Goal: Task Accomplishment & Management: Manage account settings

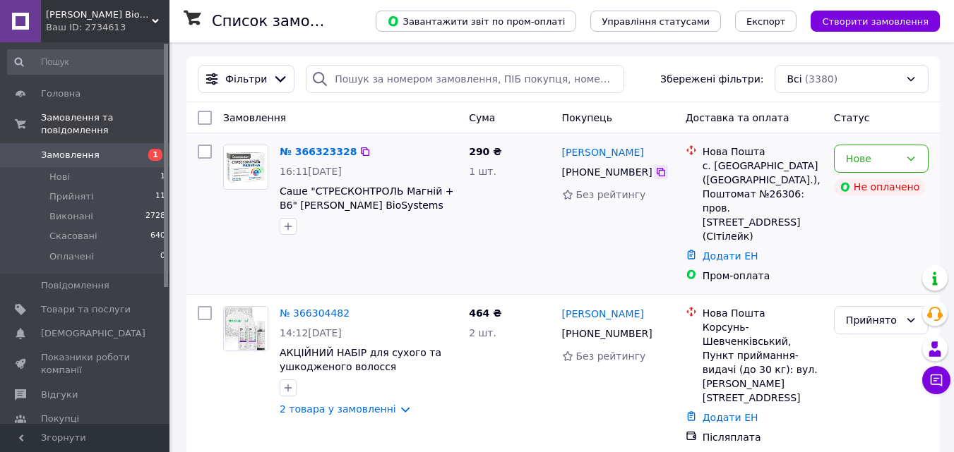
click at [655, 172] on icon at bounding box center [660, 172] width 11 height 11
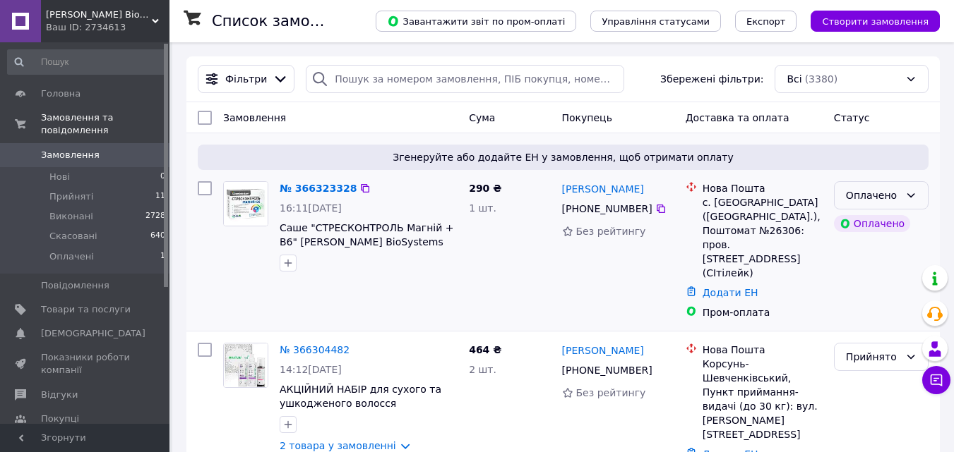
click at [866, 193] on div "Оплачено" at bounding box center [873, 196] width 54 height 16
click at [861, 227] on li "Прийнято" at bounding box center [880, 226] width 93 height 25
drag, startPoint x: 639, startPoint y: 188, endPoint x: 563, endPoint y: 187, distance: 76.2
click at [563, 187] on div "[PERSON_NAME]" at bounding box center [617, 189] width 115 height 18
copy link "[PERSON_NAME]"
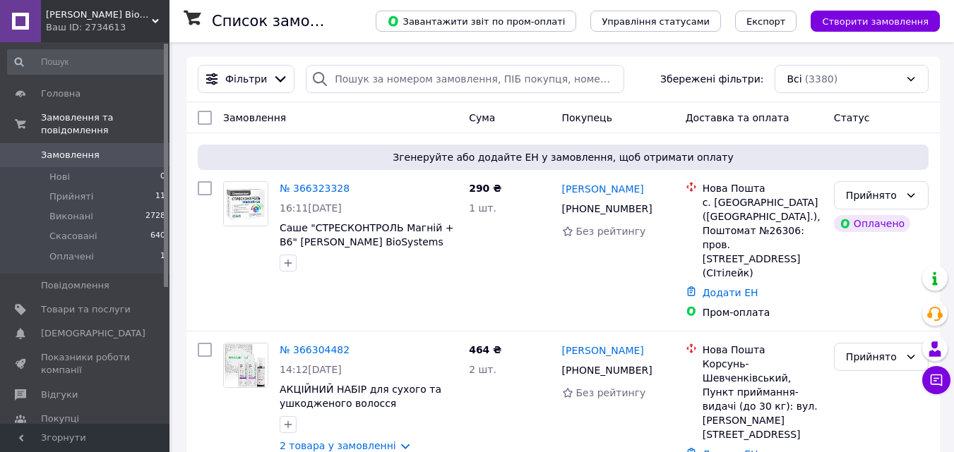
click at [335, 109] on div "Замовлення" at bounding box center [340, 117] width 246 height 25
drag, startPoint x: 559, startPoint y: 189, endPoint x: 630, endPoint y: 192, distance: 71.3
click at [630, 192] on div "Олексій Гиляка +380 68 539 87 88 Без рейтингу" at bounding box center [618, 251] width 124 height 150
copy link "[PERSON_NAME]"
click at [401, 130] on div "Замовлення" at bounding box center [340, 117] width 246 height 25
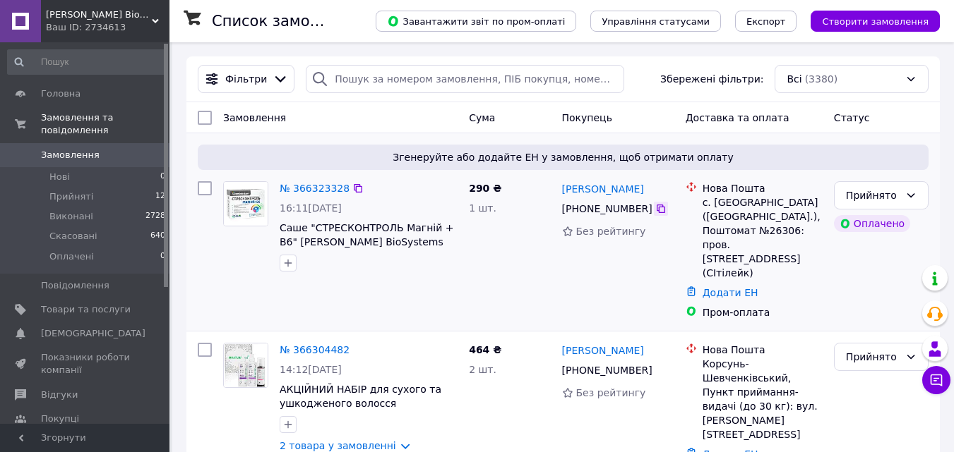
click at [655, 209] on icon at bounding box center [660, 208] width 11 height 11
drag, startPoint x: 639, startPoint y: 187, endPoint x: 562, endPoint y: 194, distance: 78.0
click at [562, 194] on div "[PERSON_NAME]" at bounding box center [617, 189] width 115 height 18
copy link "[PERSON_NAME]"
drag, startPoint x: 702, startPoint y: 205, endPoint x: 717, endPoint y: 218, distance: 19.5
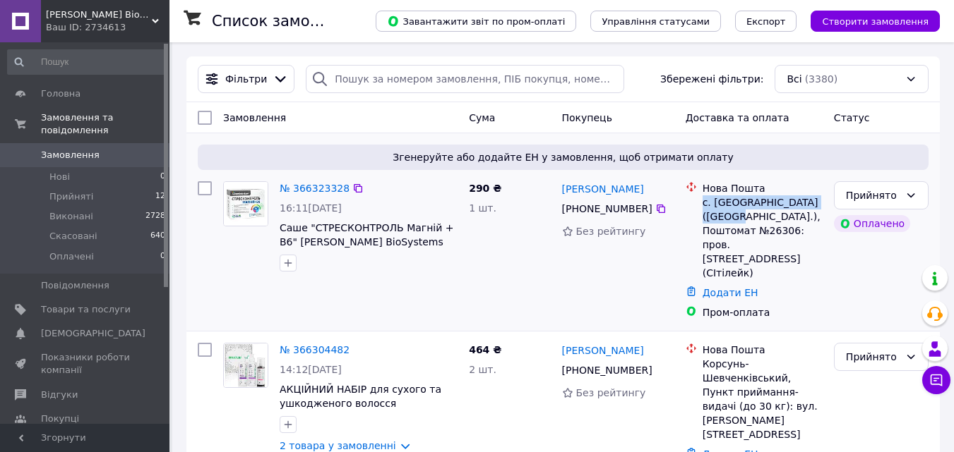
click at [717, 218] on div "с. [GEOGRAPHIC_DATA] ([GEOGRAPHIC_DATA].), Поштомат №26306: пров. [STREET_ADDRE…" at bounding box center [762, 238] width 120 height 85
copy div "с. Білогородка (Київська обл"
click at [745, 220] on div "с. [GEOGRAPHIC_DATA] ([GEOGRAPHIC_DATA].), Поштомат №26306: пров. [STREET_ADDRE…" at bounding box center [762, 238] width 120 height 85
drag, startPoint x: 704, startPoint y: 205, endPoint x: 766, endPoint y: 203, distance: 62.1
click at [766, 203] on div "с. [GEOGRAPHIC_DATA] ([GEOGRAPHIC_DATA].), Поштомат №26306: пров. [STREET_ADDRE…" at bounding box center [762, 238] width 120 height 85
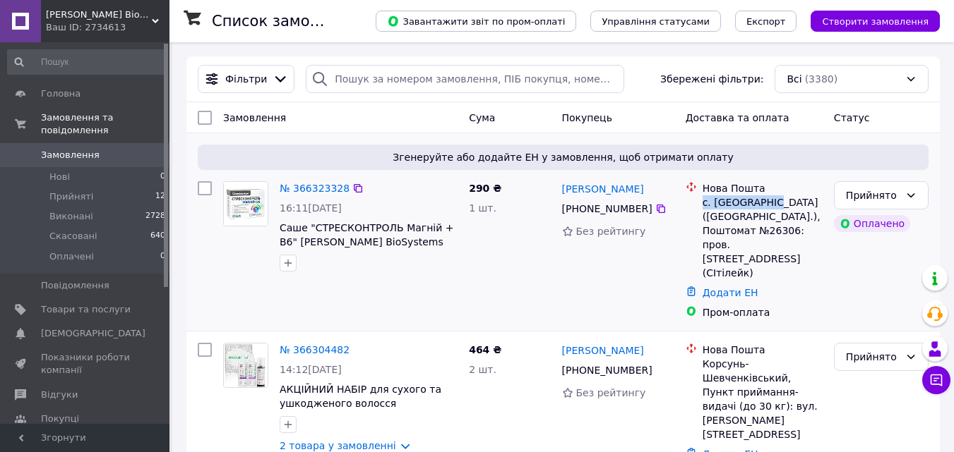
copy div "с. Білогородка"
drag, startPoint x: 790, startPoint y: 217, endPoint x: 814, endPoint y: 217, distance: 24.7
click at [814, 217] on div "с. [GEOGRAPHIC_DATA] ([GEOGRAPHIC_DATA].), Поштомат №26306: пров. [STREET_ADDRE…" at bounding box center [762, 238] width 120 height 85
copy div "26306"
click at [449, 120] on div "Замовлення" at bounding box center [340, 117] width 246 height 25
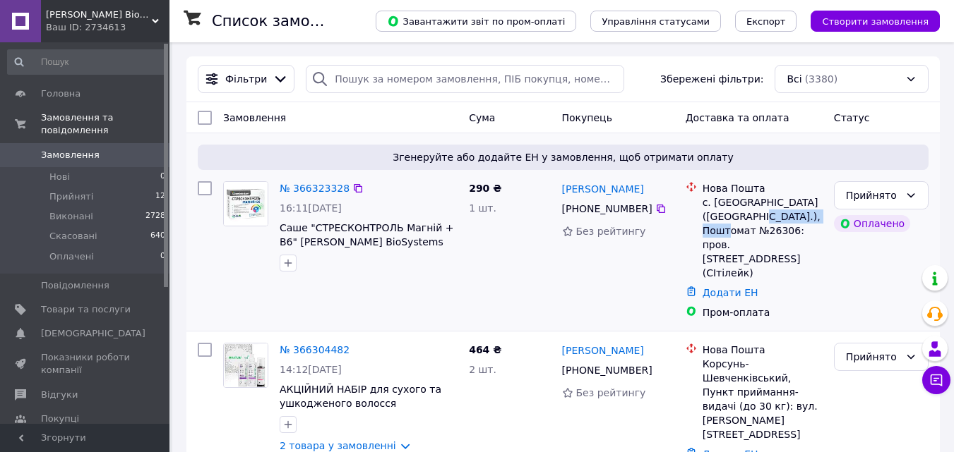
drag, startPoint x: 731, startPoint y: 218, endPoint x: 815, endPoint y: 218, distance: 84.0
click at [815, 218] on div "с. [GEOGRAPHIC_DATA] ([GEOGRAPHIC_DATA].), Поштомат №26306: пров. [STREET_ADDRE…" at bounding box center [762, 238] width 120 height 85
copy div "Поштомат №26306"
click at [380, 125] on div "Замовлення" at bounding box center [340, 117] width 246 height 25
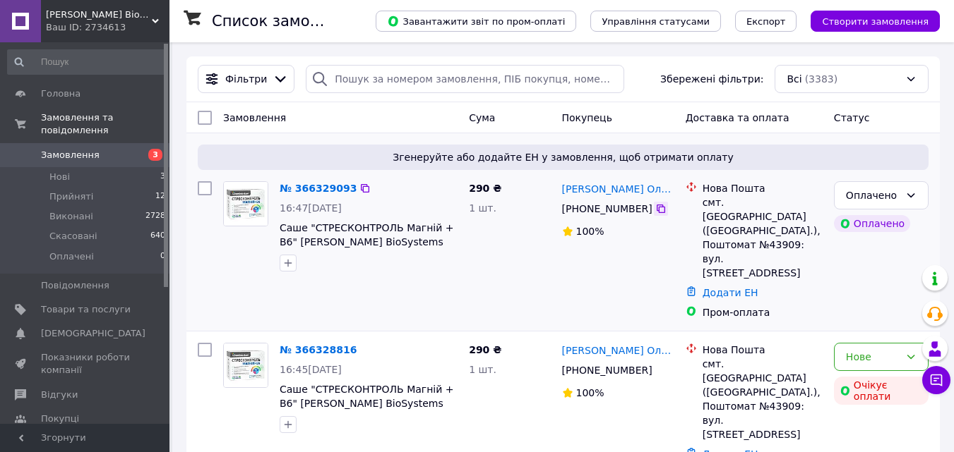
click at [656, 210] on icon at bounding box center [660, 209] width 8 height 8
click at [503, 259] on div "290 ₴ 1 шт." at bounding box center [509, 251] width 92 height 150
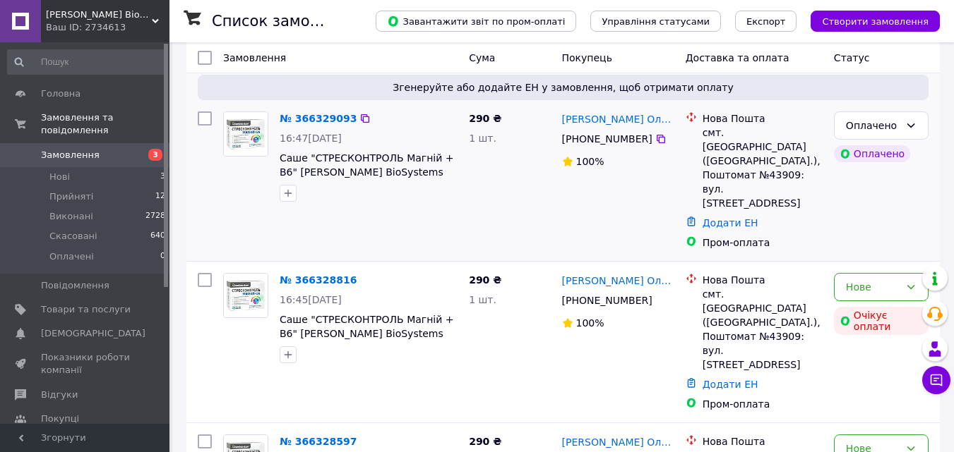
scroll to position [71, 0]
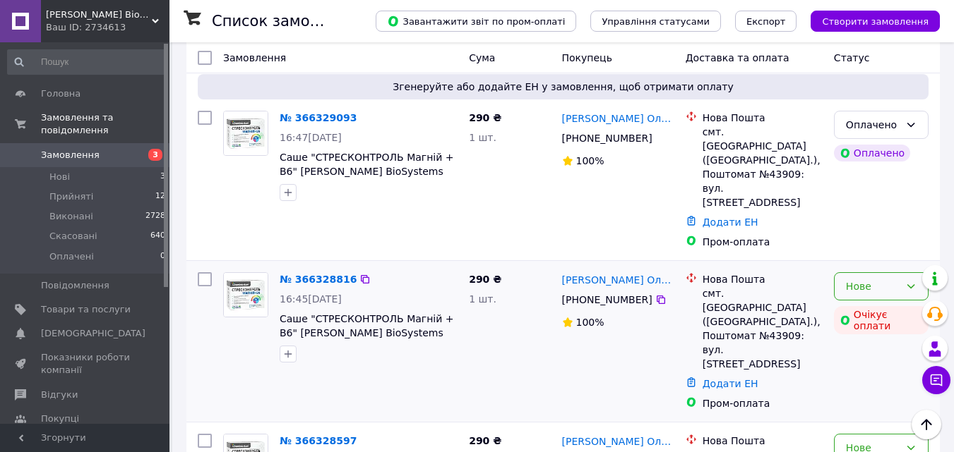
click at [848, 279] on div "Нове" at bounding box center [873, 287] width 54 height 16
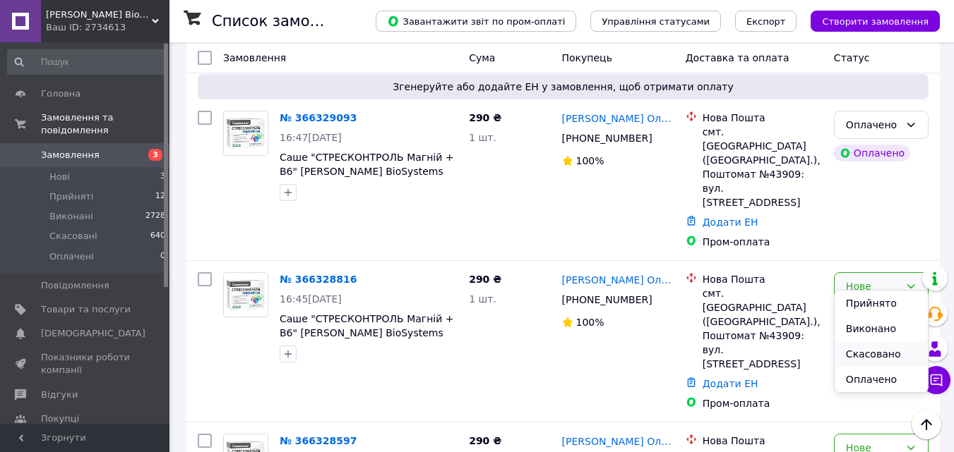
click at [861, 349] on li "Скасовано" at bounding box center [880, 354] width 93 height 25
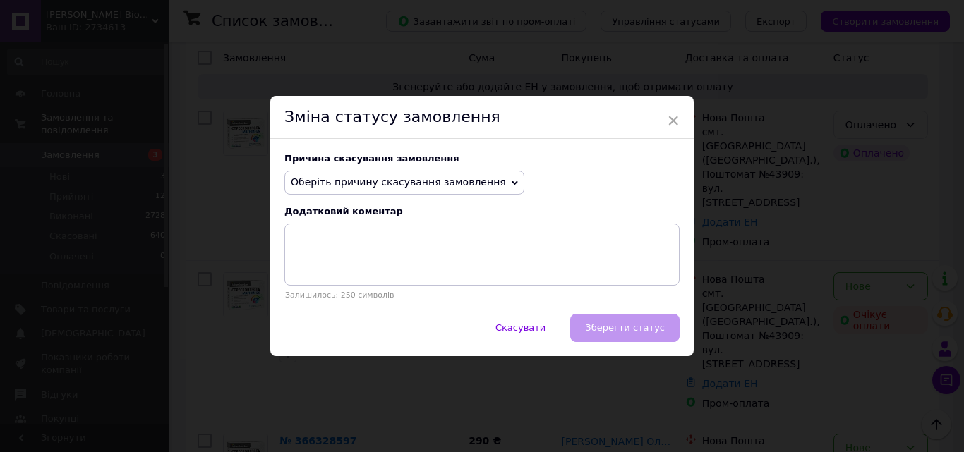
click at [412, 181] on span "Оберіть причину скасування замовлення" at bounding box center [398, 181] width 215 height 11
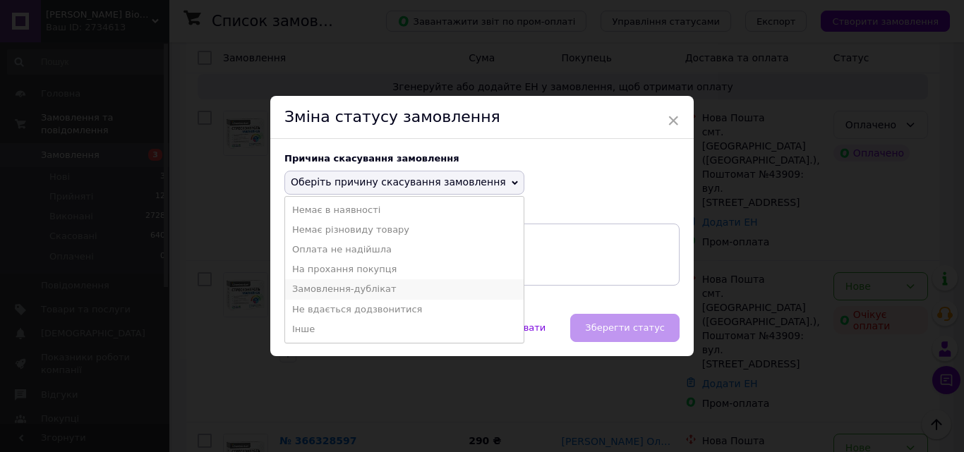
click at [351, 286] on li "Замовлення-дублікат" at bounding box center [404, 289] width 239 height 20
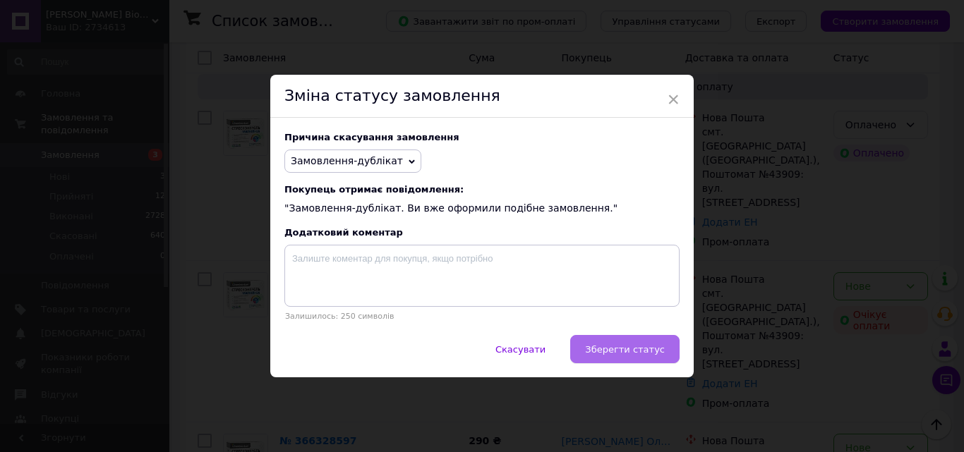
click at [640, 354] on span "Зберегти статус" at bounding box center [625, 349] width 80 height 11
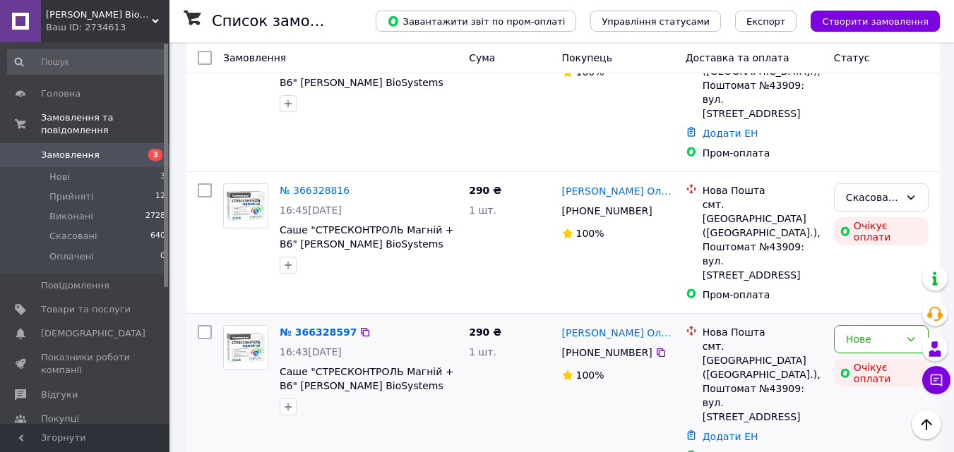
scroll to position [212, 0]
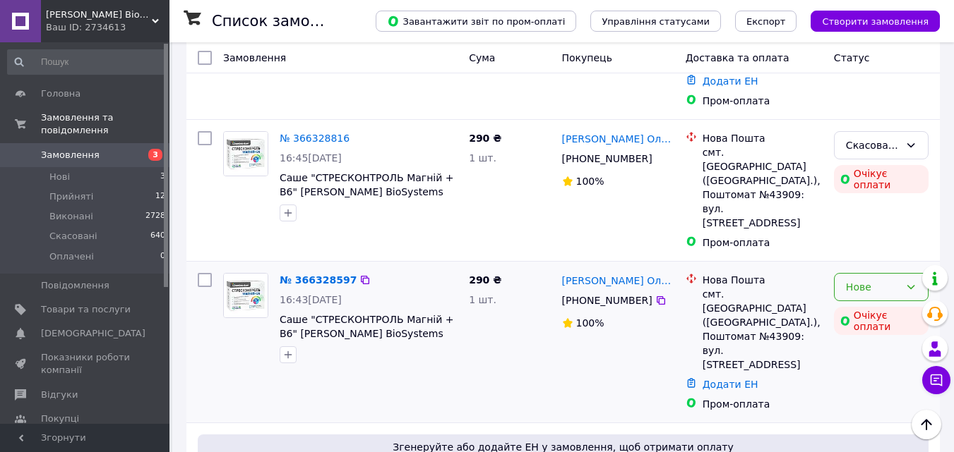
click at [866, 279] on div "Нове" at bounding box center [873, 287] width 54 height 16
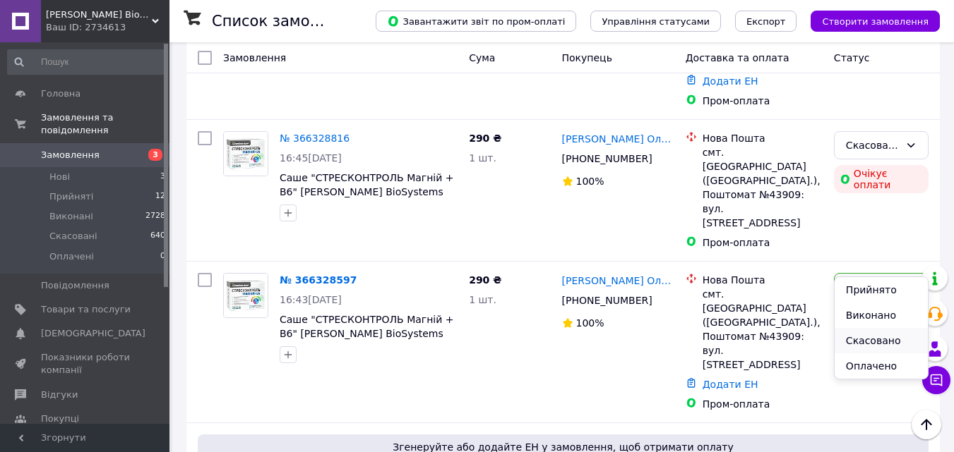
click at [861, 339] on li "Скасовано" at bounding box center [880, 340] width 93 height 25
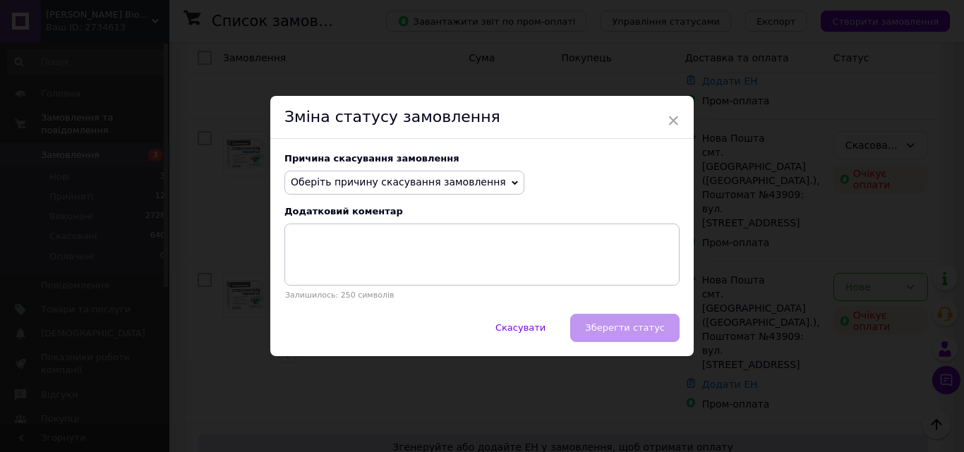
click at [426, 184] on span "Оберіть причину скасування замовлення" at bounding box center [398, 181] width 215 height 11
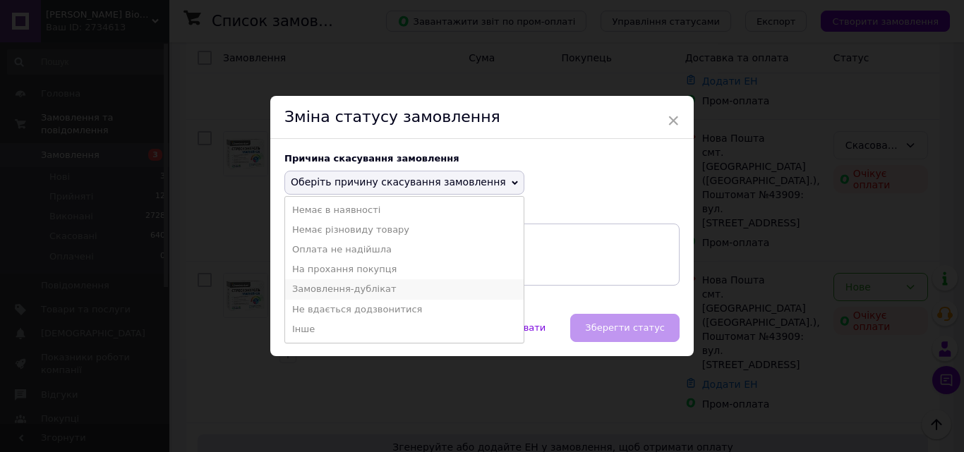
click at [342, 289] on li "Замовлення-дублікат" at bounding box center [404, 289] width 239 height 20
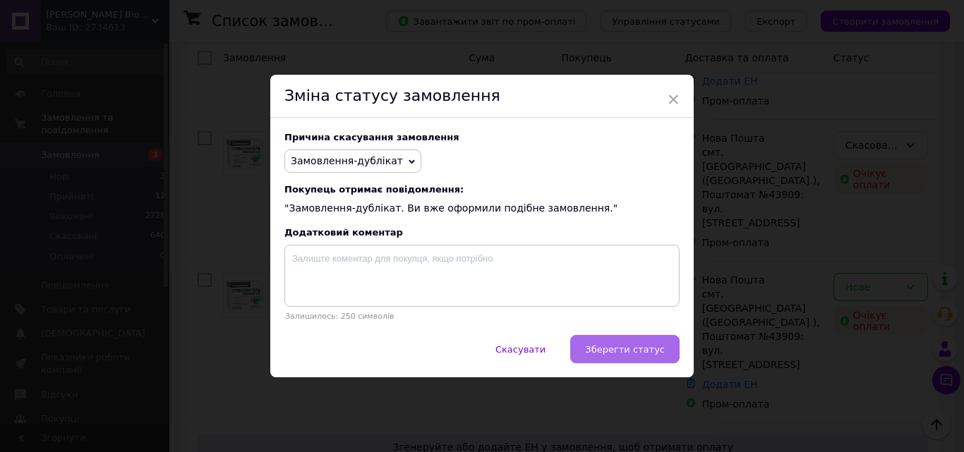
click at [642, 345] on span "Зберегти статус" at bounding box center [625, 349] width 80 height 11
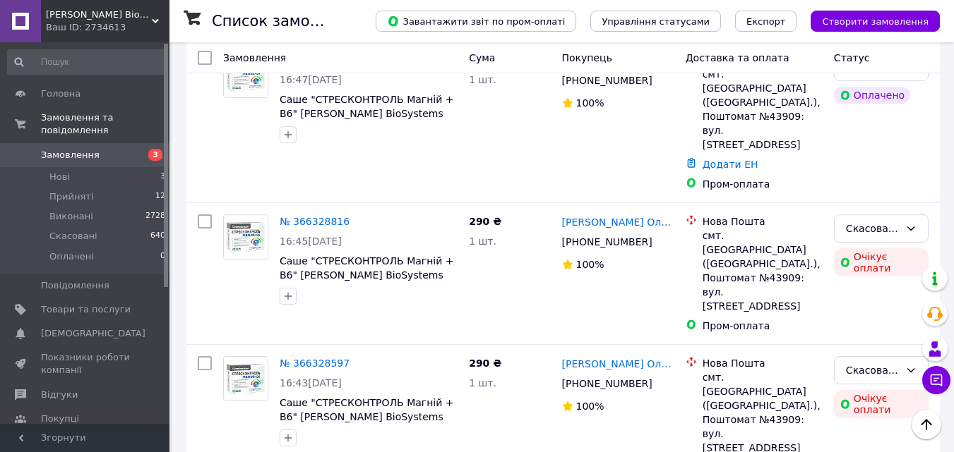
scroll to position [71, 0]
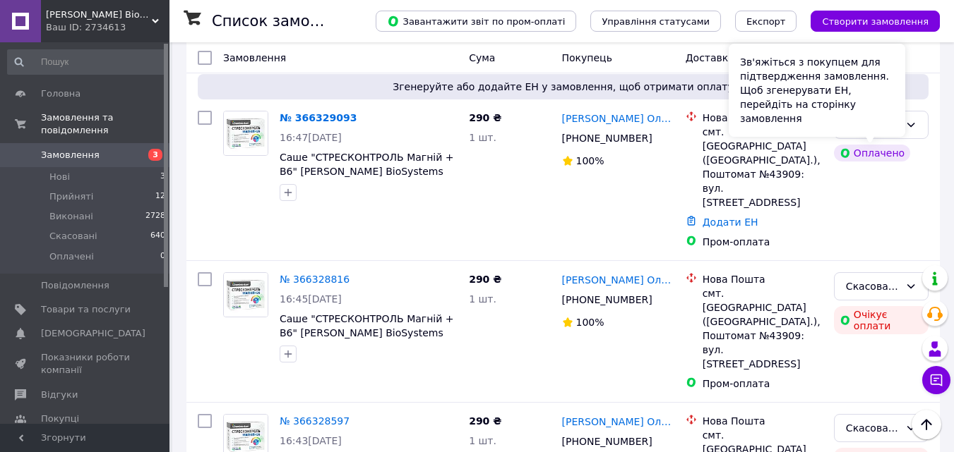
click at [882, 129] on div "Зв'яжіться з покупцем для підтвердження замовлення. Щоб згенерувати ЕН, перейді…" at bounding box center [816, 90] width 176 height 93
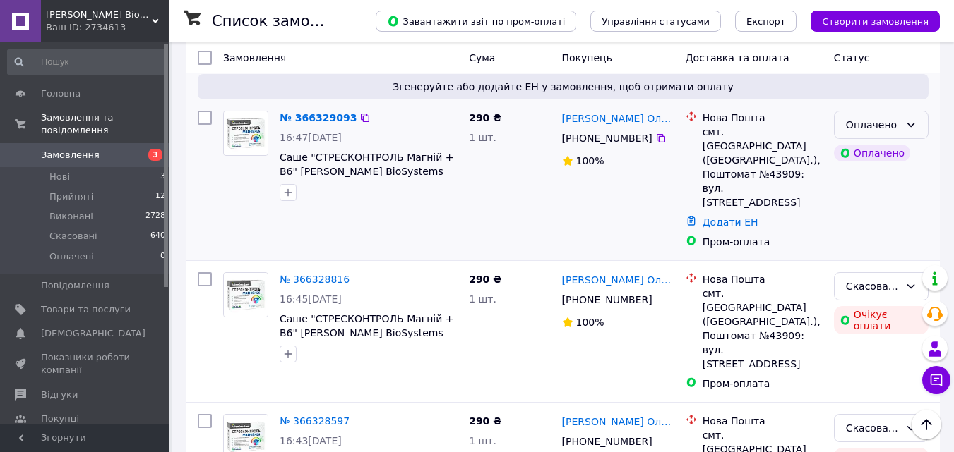
click at [914, 128] on icon at bounding box center [910, 124] width 11 height 11
click at [871, 159] on li "Прийнято" at bounding box center [880, 155] width 93 height 25
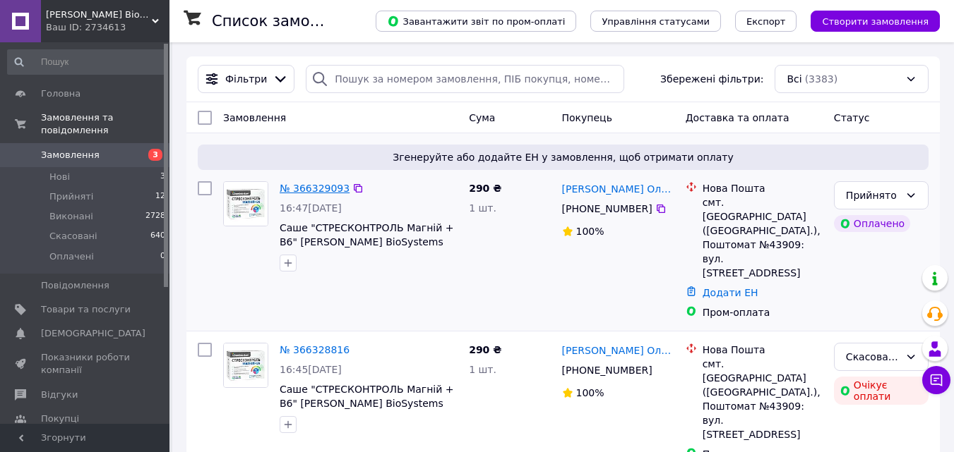
click at [301, 193] on link "№ 366329093" at bounding box center [314, 188] width 70 height 11
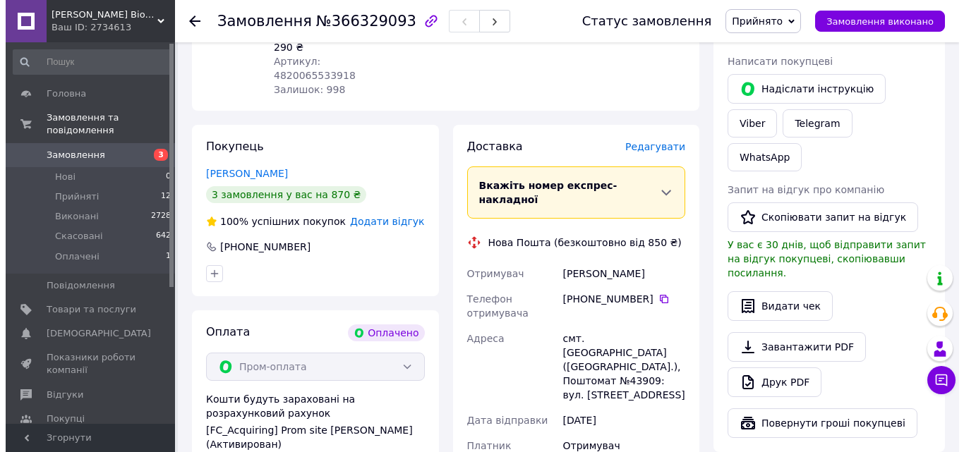
scroll to position [527, 0]
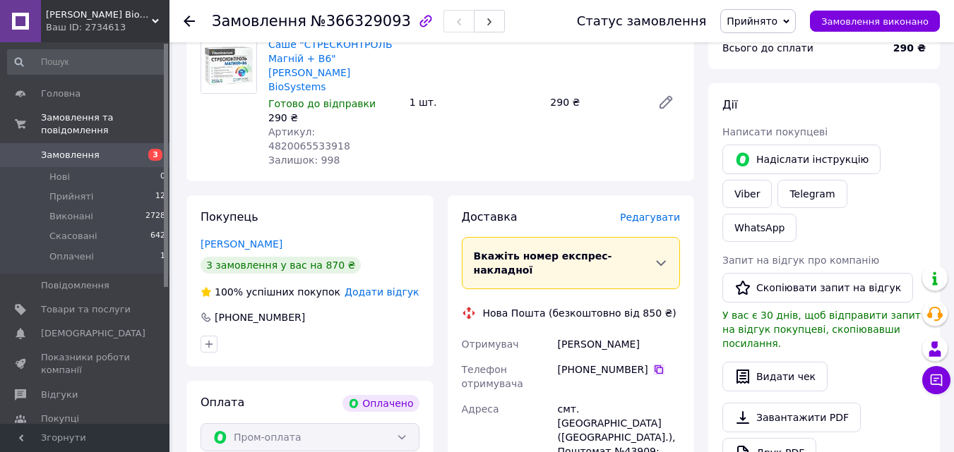
click at [654, 366] on icon at bounding box center [658, 370] width 8 height 8
click at [649, 212] on span "Редагувати" at bounding box center [650, 217] width 60 height 11
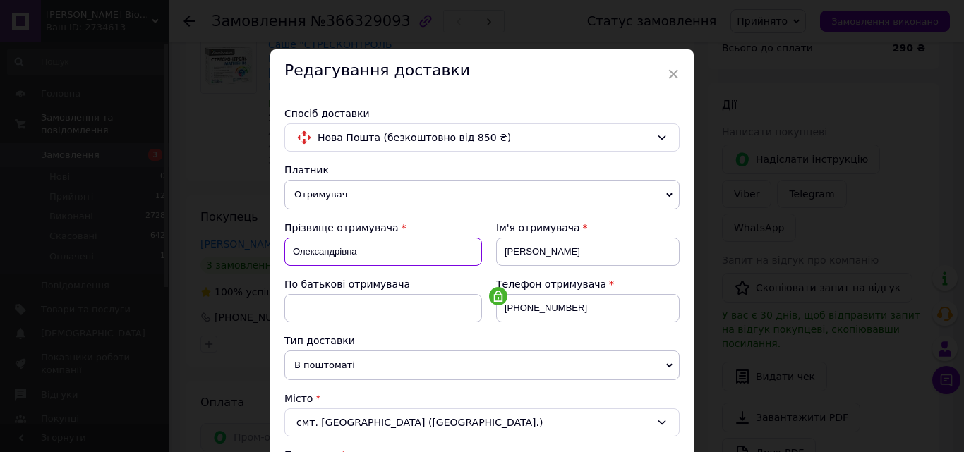
drag, startPoint x: 388, startPoint y: 251, endPoint x: 276, endPoint y: 235, distance: 113.3
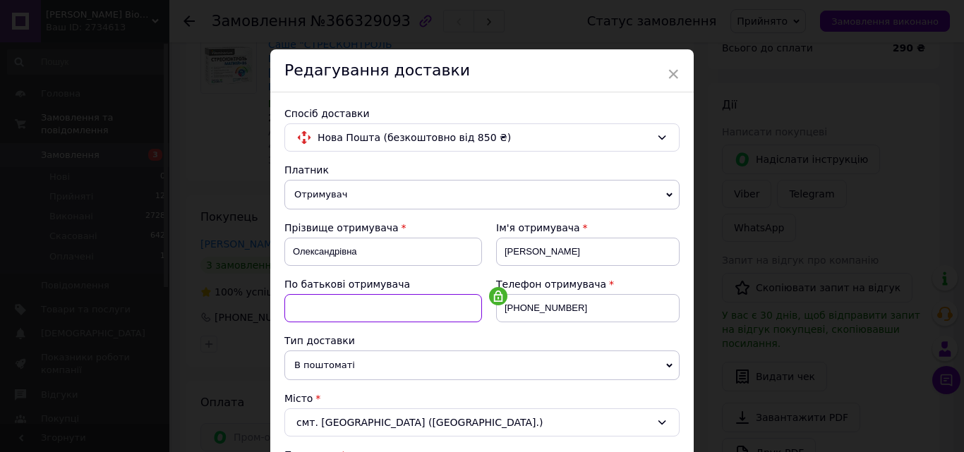
click at [332, 303] on input at bounding box center [383, 308] width 198 height 28
paste input "Олександрівна"
type input "Олександрівна"
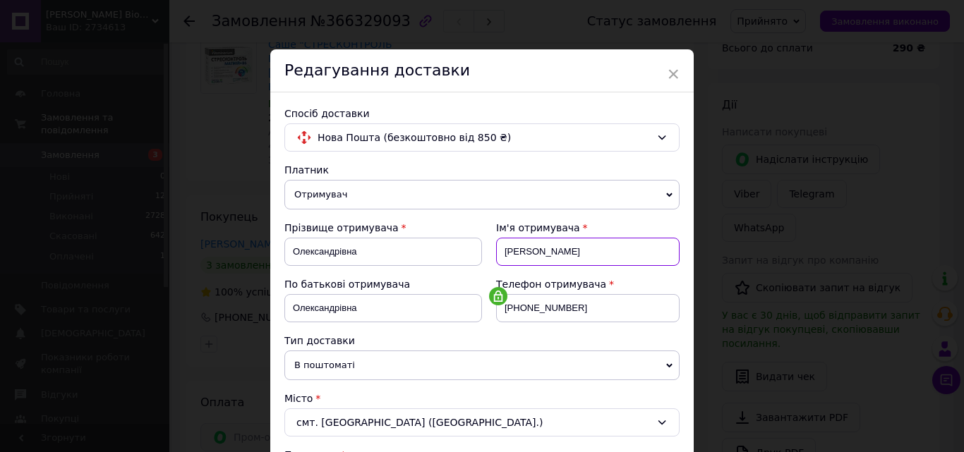
click at [567, 248] on input "[PERSON_NAME]" at bounding box center [588, 252] width 184 height 28
drag, startPoint x: 575, startPoint y: 248, endPoint x: 418, endPoint y: 232, distance: 158.2
click at [418, 232] on div "Прізвище отримувача [PERSON_NAME] отримувача [PERSON_NAME] По батькові отримува…" at bounding box center [481, 277] width 395 height 113
type input "[DEMOGRAPHIC_DATA]"
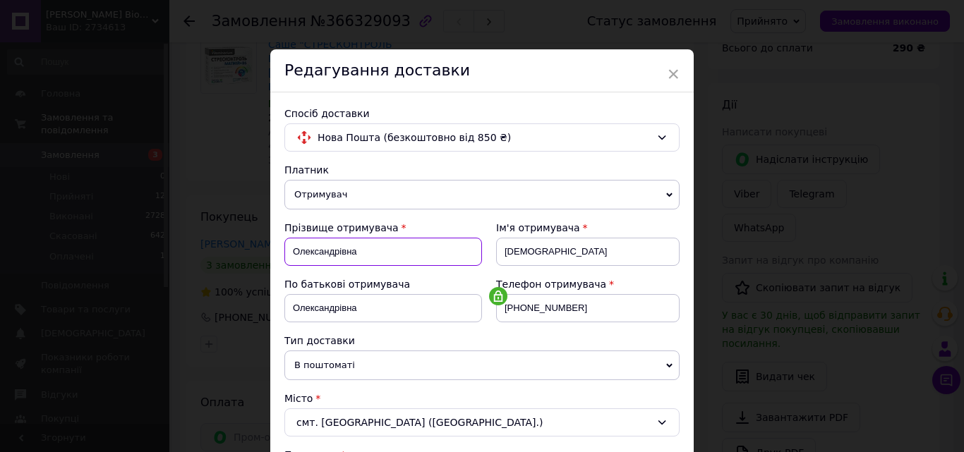
click at [401, 243] on input "Олександрівна" at bounding box center [383, 252] width 198 height 28
drag, startPoint x: 404, startPoint y: 244, endPoint x: 239, endPoint y: 205, distance: 169.1
click at [239, 205] on div "× Редагування доставки Спосіб доставки Нова Пошта (безкоштовно від 850 ₴) Платн…" at bounding box center [482, 226] width 964 height 452
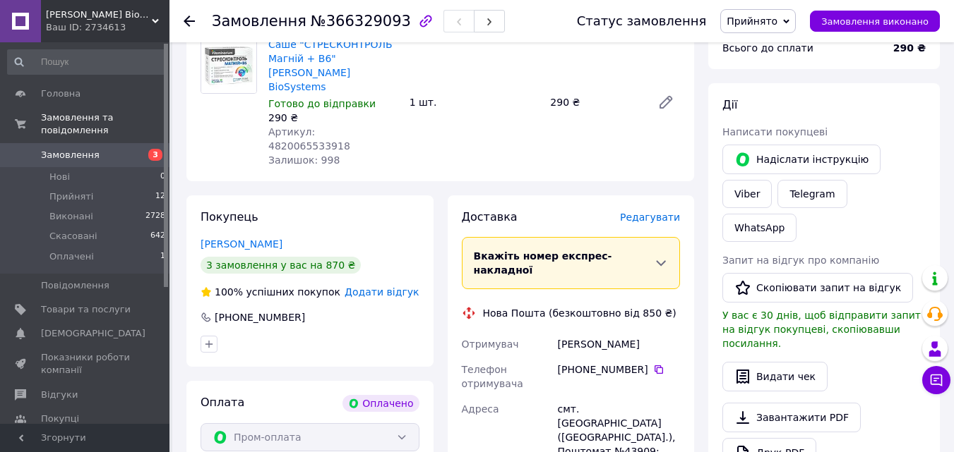
click at [661, 212] on span "Редагувати" at bounding box center [650, 217] width 60 height 11
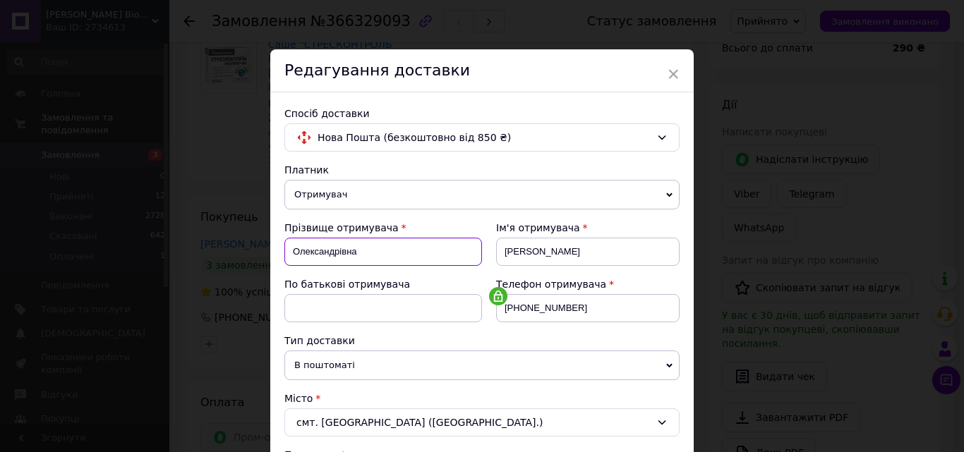
click at [380, 249] on input "Олександрівна" at bounding box center [383, 252] width 198 height 28
drag, startPoint x: 381, startPoint y: 248, endPoint x: 220, endPoint y: 210, distance: 166.1
click at [220, 210] on div "× Редагування доставки Спосіб доставки Нова Пошта (безкоштовно від 850 ₴) Платн…" at bounding box center [482, 226] width 964 height 452
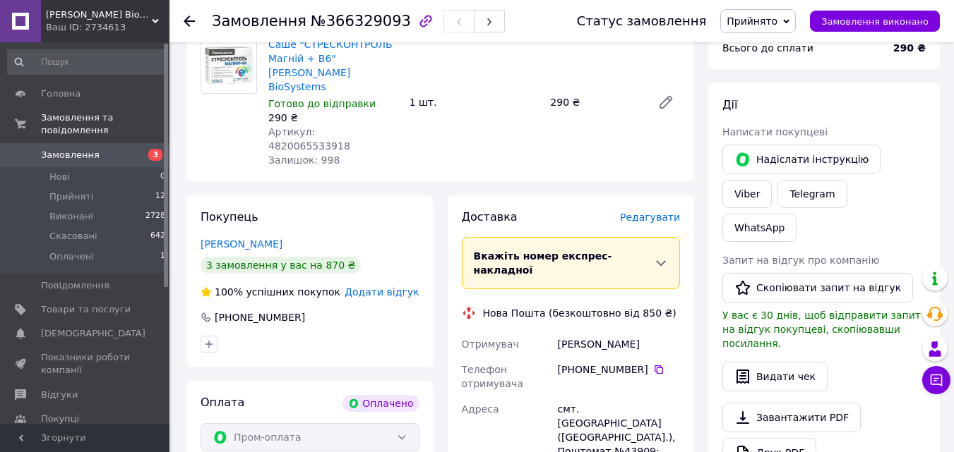
click at [654, 212] on span "Редагувати" at bounding box center [650, 217] width 60 height 11
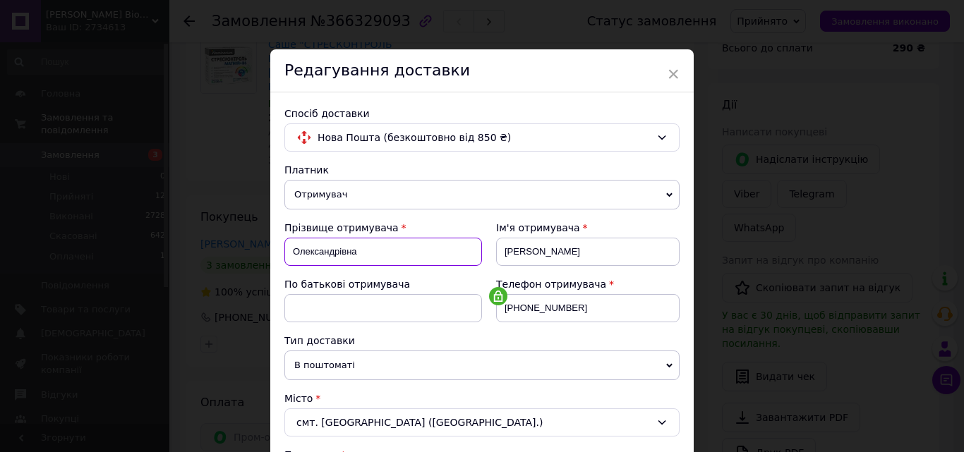
click at [389, 243] on input "Олександрівна" at bounding box center [383, 252] width 198 height 28
drag, startPoint x: 387, startPoint y: 243, endPoint x: 210, endPoint y: 215, distance: 179.5
click at [210, 215] on div "× Редагування доставки Спосіб доставки Нова Пошта (безкоштовно від 850 ₴) Платн…" at bounding box center [482, 226] width 964 height 452
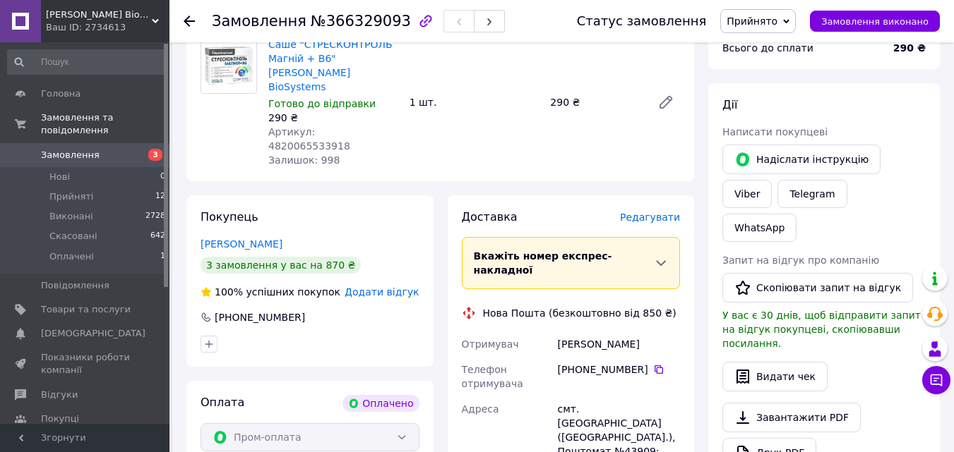
click at [660, 212] on span "Редагувати" at bounding box center [650, 217] width 60 height 11
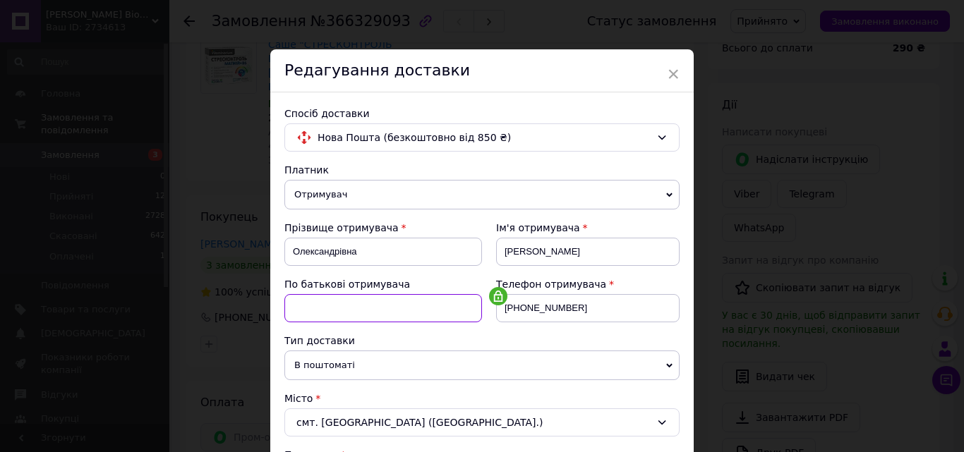
click at [387, 300] on input at bounding box center [383, 308] width 198 height 28
type input "Олександрівна"
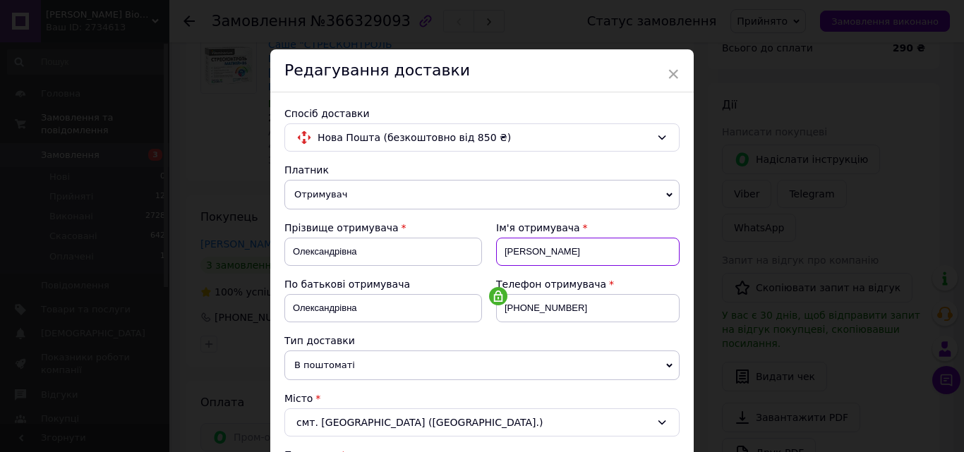
click at [601, 255] on input "[PERSON_NAME]" at bounding box center [588, 252] width 184 height 28
drag, startPoint x: 601, startPoint y: 248, endPoint x: 421, endPoint y: 208, distance: 184.6
type input "[DEMOGRAPHIC_DATA]"
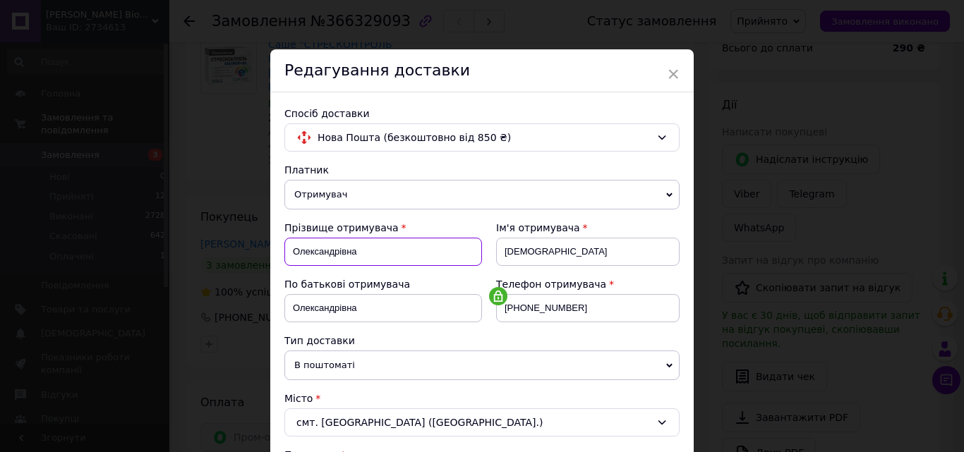
click at [395, 244] on input "Олександрівна" at bounding box center [383, 252] width 198 height 28
click at [392, 249] on input "Олександрівна" at bounding box center [383, 252] width 198 height 28
paste input "[PERSON_NAME]"
click at [356, 249] on input "ОлександрівнаЗакржевська" at bounding box center [383, 252] width 198 height 28
type input "[PERSON_NAME]"
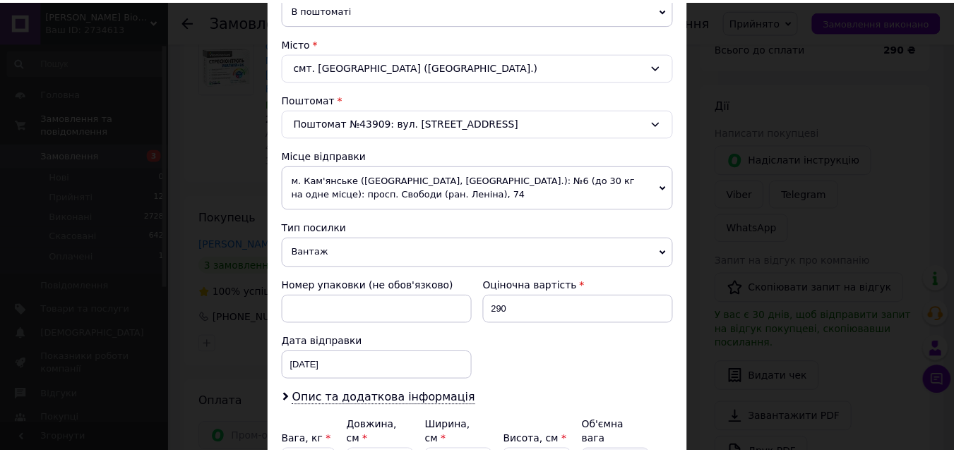
scroll to position [494, 0]
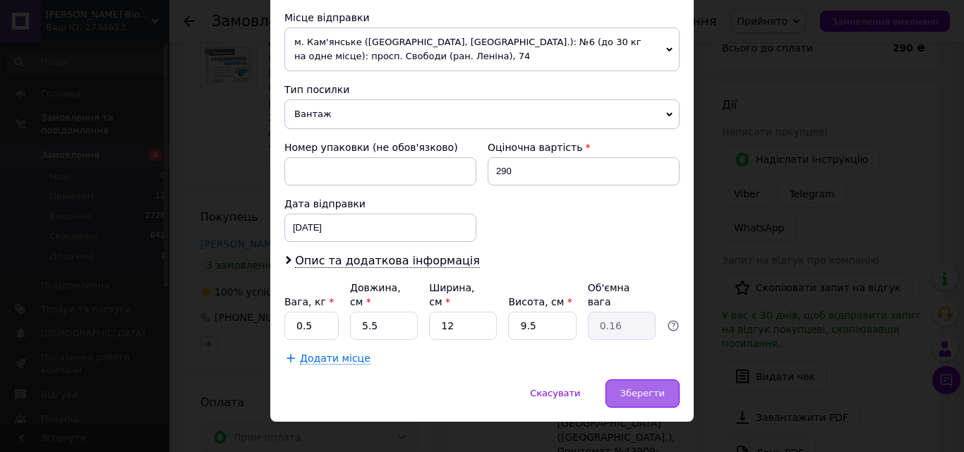
click at [632, 388] on span "Зберегти" at bounding box center [642, 393] width 44 height 11
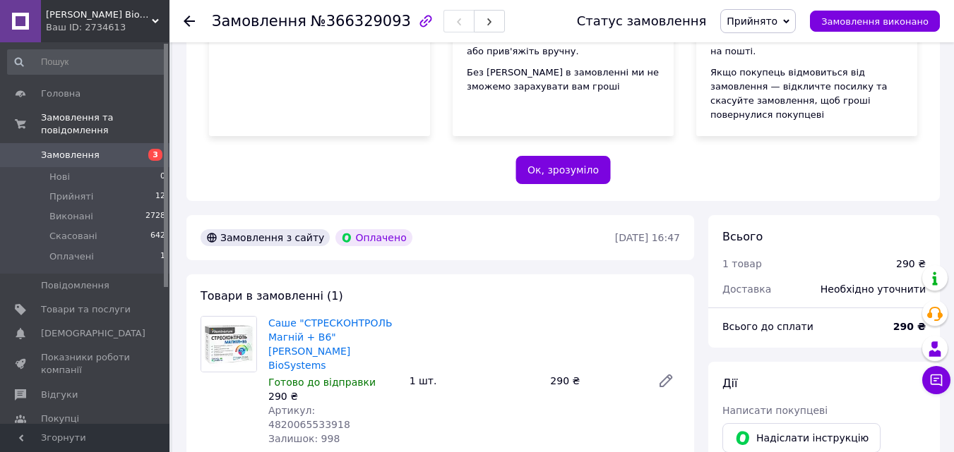
scroll to position [244, 0]
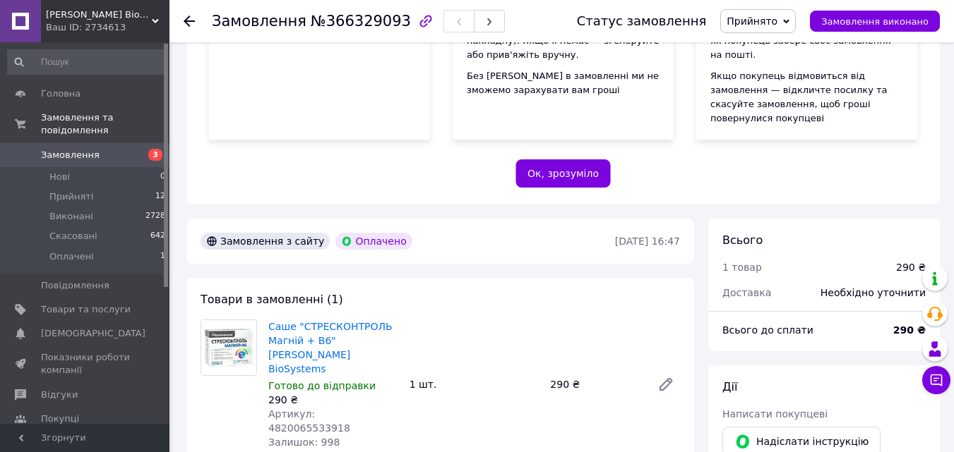
click at [184, 16] on icon at bounding box center [189, 21] width 11 height 11
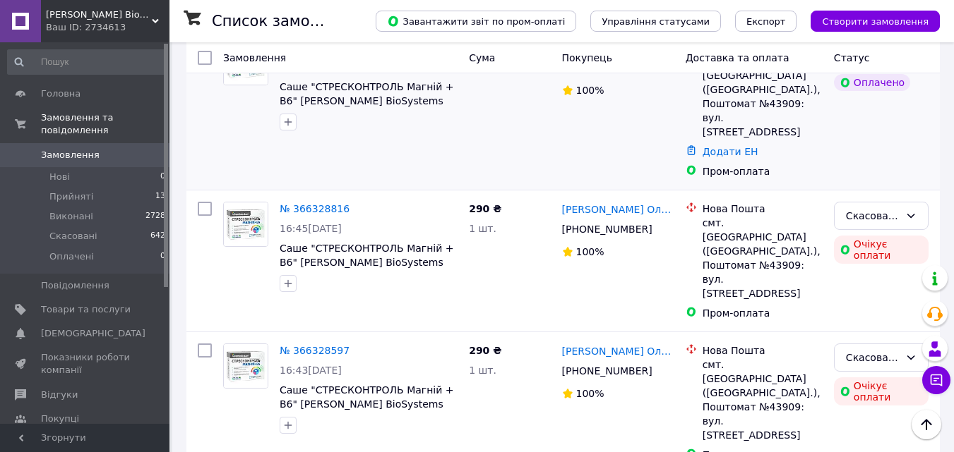
scroll to position [71, 0]
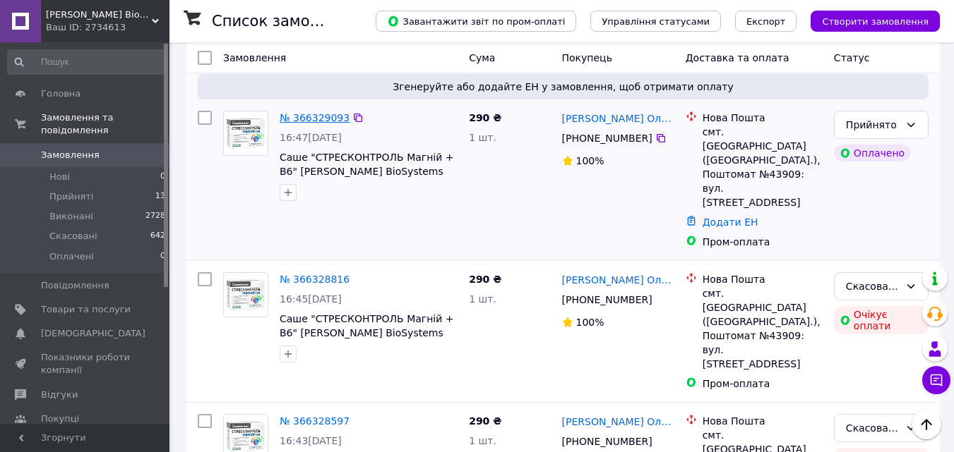
click at [299, 116] on link "№ 366329093" at bounding box center [314, 117] width 70 height 11
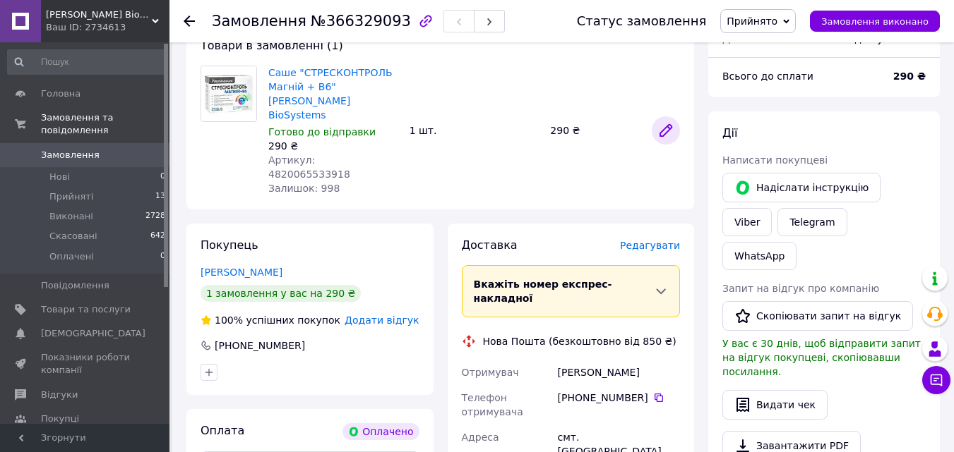
scroll to position [706, 0]
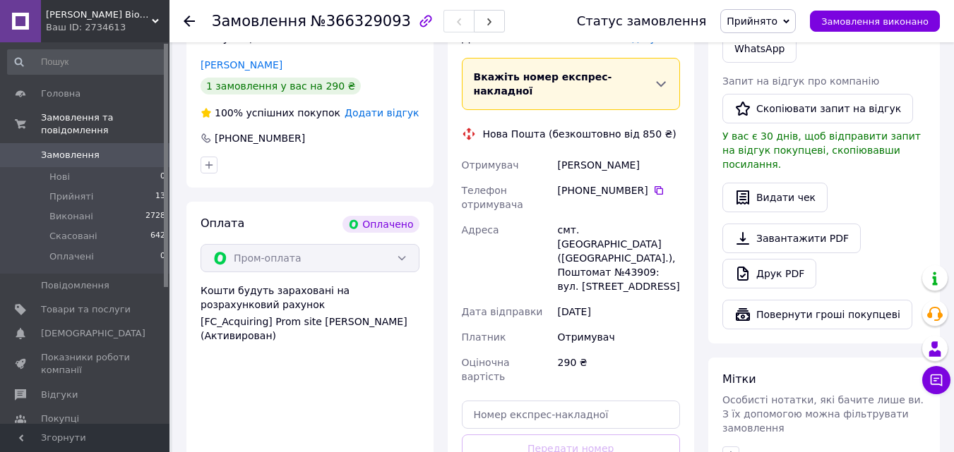
drag, startPoint x: 556, startPoint y: 108, endPoint x: 633, endPoint y: 124, distance: 78.5
click at [633, 152] on div "[PERSON_NAME]" at bounding box center [619, 164] width 128 height 25
copy div "[PERSON_NAME]"
click at [183, 16] on div "Замовлення №366329093 Статус замовлення Прийнято Виконано Скасовано Оплачено За…" at bounding box center [561, 21] width 784 height 42
click at [192, 18] on icon at bounding box center [189, 21] width 11 height 11
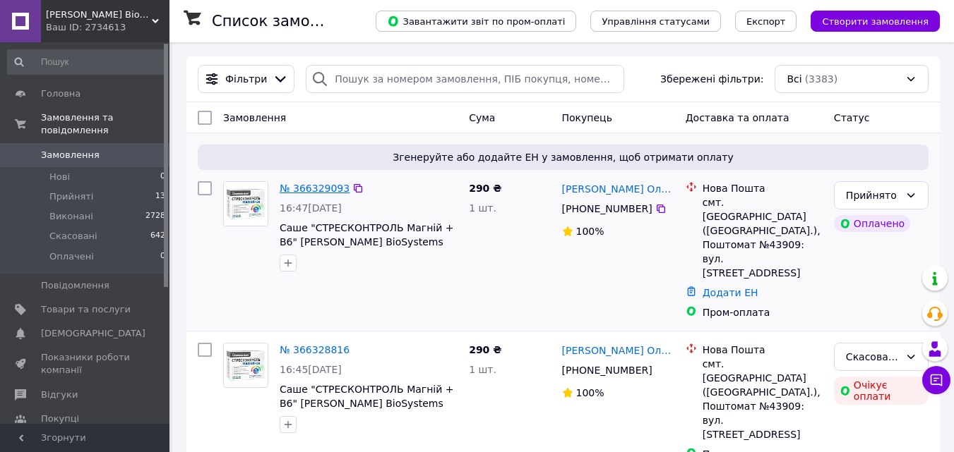
click at [304, 186] on link "№ 366329093" at bounding box center [314, 188] width 70 height 11
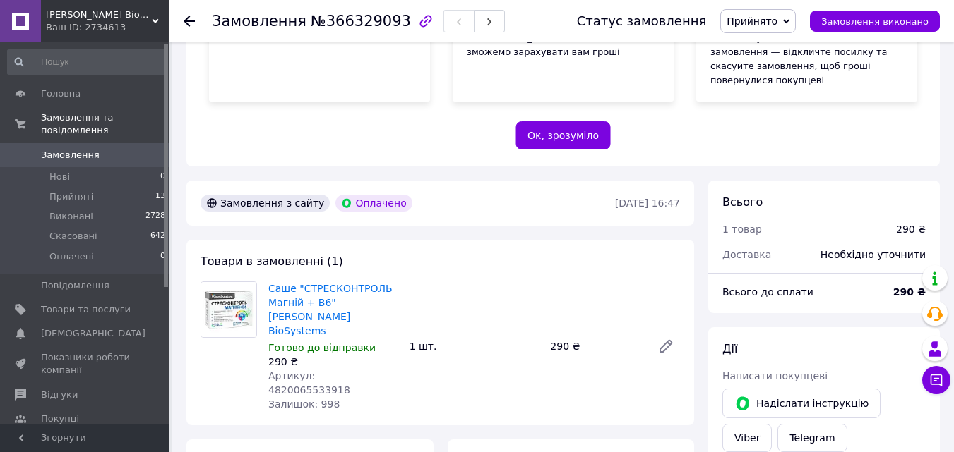
scroll to position [565, 0]
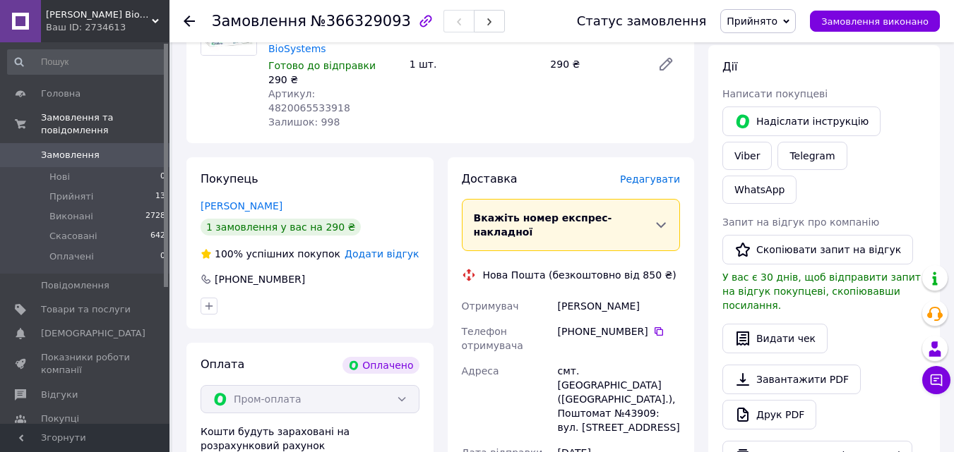
drag, startPoint x: 557, startPoint y: 248, endPoint x: 630, endPoint y: 265, distance: 74.6
click at [630, 294] on div "[PERSON_NAME]" at bounding box center [619, 306] width 128 height 25
copy div "[PERSON_NAME]"
click at [653, 326] on icon at bounding box center [658, 331] width 11 height 11
click at [625, 359] on div "смт. [GEOGRAPHIC_DATA] ([GEOGRAPHIC_DATA].), Поштомат №43909: вул. [STREET_ADDR…" at bounding box center [619, 400] width 128 height 82
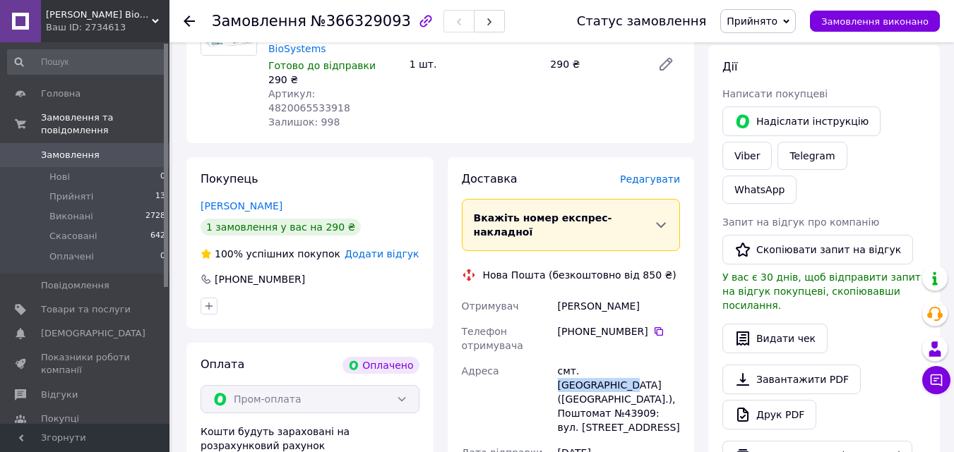
drag, startPoint x: 651, startPoint y: 328, endPoint x: 579, endPoint y: 332, distance: 72.1
click at [579, 359] on div "смт. [GEOGRAPHIC_DATA] ([GEOGRAPHIC_DATA].), Поштомат №43909: вул. [STREET_ADDR…" at bounding box center [619, 400] width 128 height 82
copy div "Чорний Острів"
drag, startPoint x: 617, startPoint y: 358, endPoint x: 644, endPoint y: 358, distance: 26.8
click at [644, 359] on div "смт. [GEOGRAPHIC_DATA] ([GEOGRAPHIC_DATA].), Поштомат №43909: вул. [STREET_ADDR…" at bounding box center [619, 400] width 128 height 82
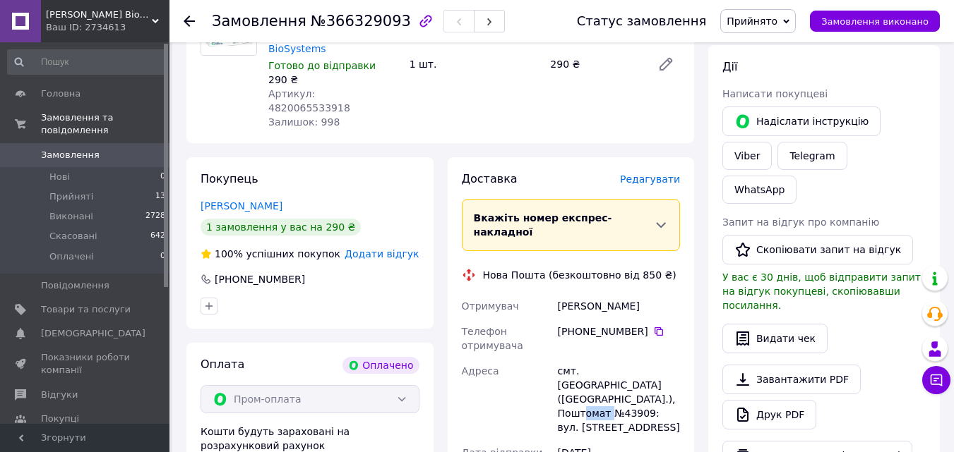
copy div "43909"
drag, startPoint x: 556, startPoint y: 327, endPoint x: 641, endPoint y: 345, distance: 86.5
click at [641, 359] on div "смт. [GEOGRAPHIC_DATA] ([GEOGRAPHIC_DATA].), Поштомат №43909: вул. [STREET_ADDR…" at bounding box center [619, 400] width 128 height 82
copy div "смт. Чорний Острів (Хмельницька обл"
drag, startPoint x: 558, startPoint y: 358, endPoint x: 643, endPoint y: 356, distance: 84.7
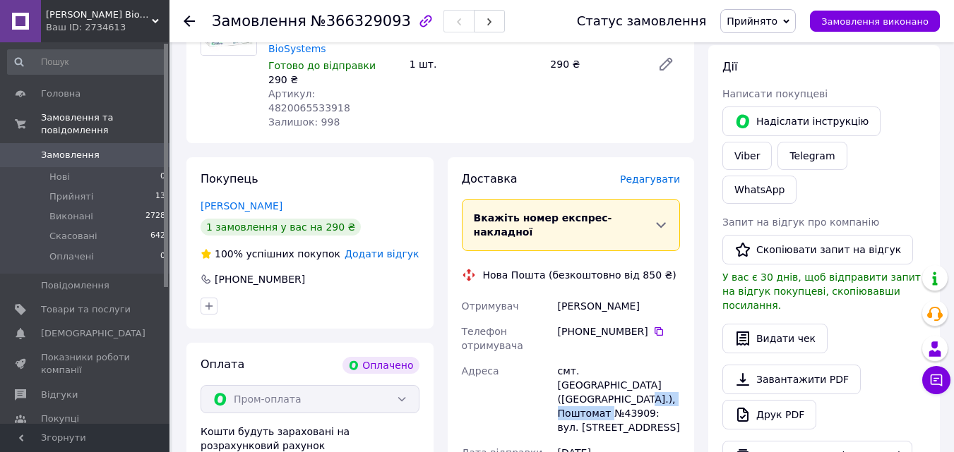
click at [643, 359] on div "смт. [GEOGRAPHIC_DATA] ([GEOGRAPHIC_DATA].), Поштомат №43909: вул. [STREET_ADDR…" at bounding box center [619, 400] width 128 height 82
copy div "Поштомат №43909"
click at [196, 18] on div at bounding box center [198, 21] width 28 height 42
click at [182, 18] on div "Замовлення №366329093 Статус замовлення Прийнято Виконано Скасовано Оплачено За…" at bounding box center [561, 21] width 784 height 42
click at [184, 18] on div "Замовлення №366329093 Статус замовлення Прийнято Виконано Скасовано Оплачено За…" at bounding box center [561, 21] width 784 height 42
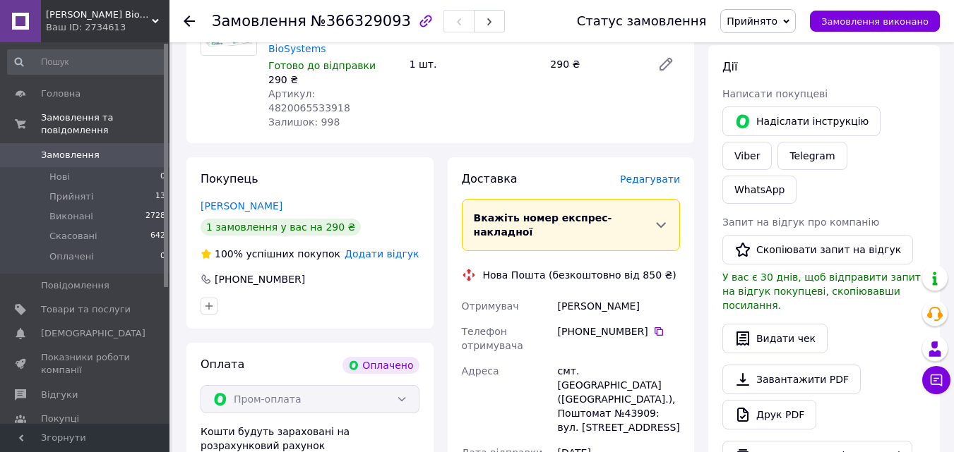
click at [186, 20] on use at bounding box center [189, 21] width 11 height 11
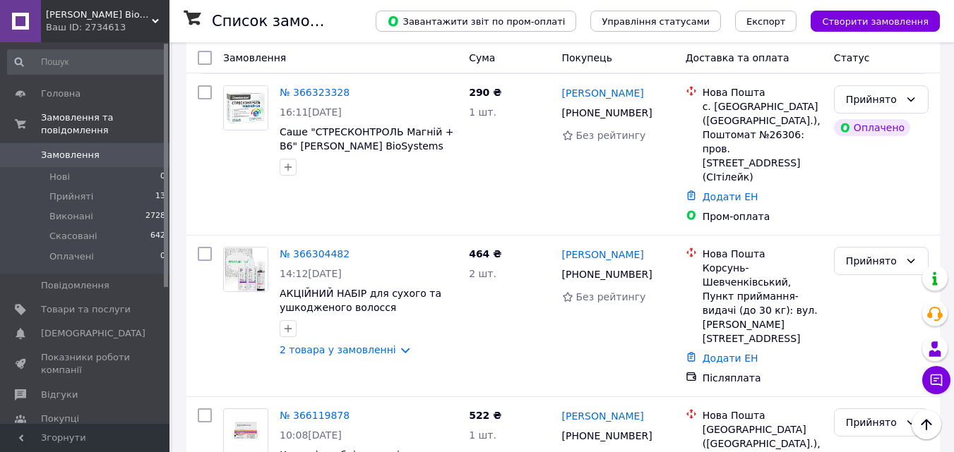
scroll to position [635, 0]
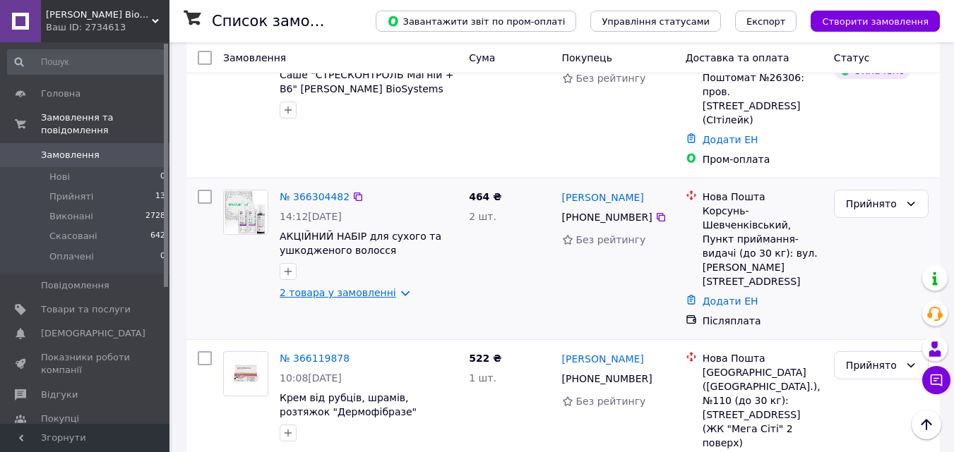
click at [342, 287] on link "2 товара у замовленні" at bounding box center [337, 292] width 116 height 11
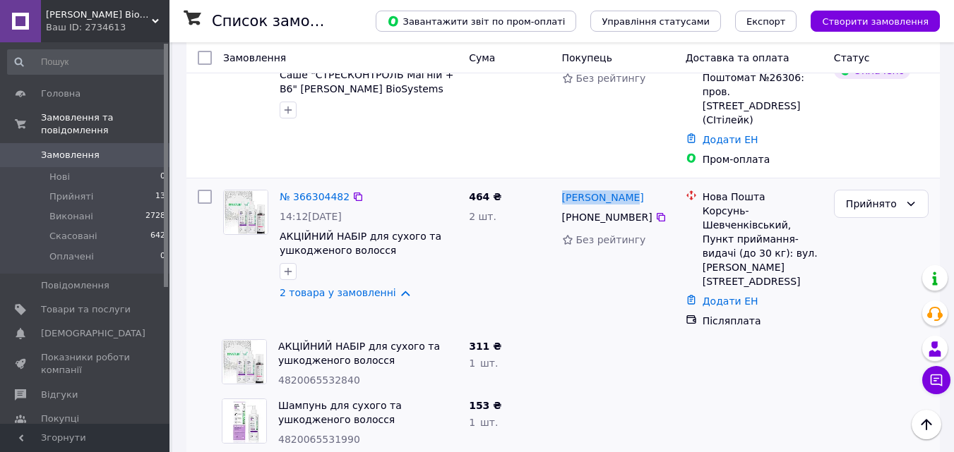
drag, startPoint x: 560, startPoint y: 123, endPoint x: 635, endPoint y: 129, distance: 75.1
click at [635, 188] on div "[PERSON_NAME]" at bounding box center [617, 197] width 115 height 18
copy link "[PERSON_NAME]"
drag, startPoint x: 702, startPoint y: 140, endPoint x: 815, endPoint y: 144, distance: 113.7
click at [815, 204] on div "Корсунь-Шевченківський, Пункт приймання-видачі (до 30 кг): вул. [PERSON_NAME][S…" at bounding box center [762, 246] width 120 height 85
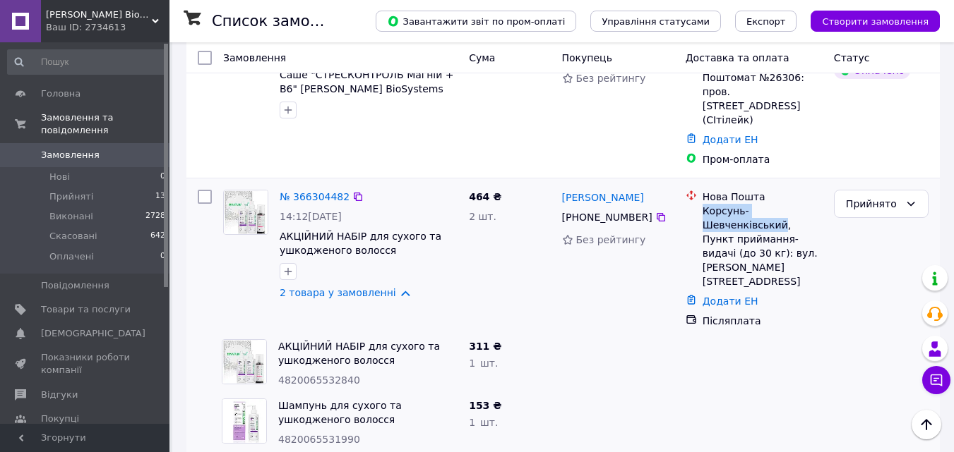
copy div "Корсунь-Шевченківський"
click at [342, 94] on div "№ 366323328 16:11, 12.10.2025 Саше "СТРЕСКОНТРОЛЬ Магній + В6" Georg BioSystems" at bounding box center [340, 98] width 246 height 150
click at [655, 212] on icon at bounding box center [660, 217] width 11 height 11
drag, startPoint x: 702, startPoint y: 139, endPoint x: 816, endPoint y: 139, distance: 113.6
click at [816, 204] on div "Корсунь-Шевченківський, Пункт приймання-видачі (до 30 кг): вул. [PERSON_NAME][S…" at bounding box center [762, 246] width 120 height 85
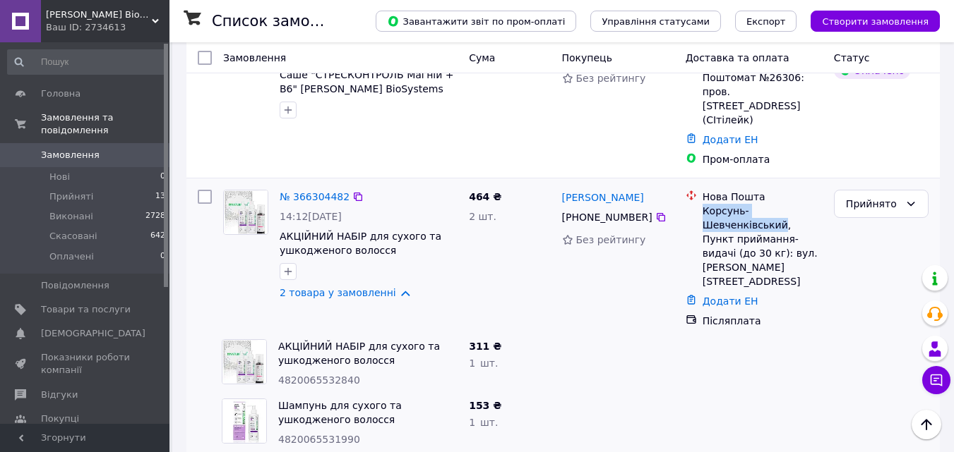
copy div "Корсунь-Шевченківський"
click at [570, 206] on div "наталия трут +380 98 315 83 69 Без рейтингу" at bounding box center [618, 259] width 124 height 150
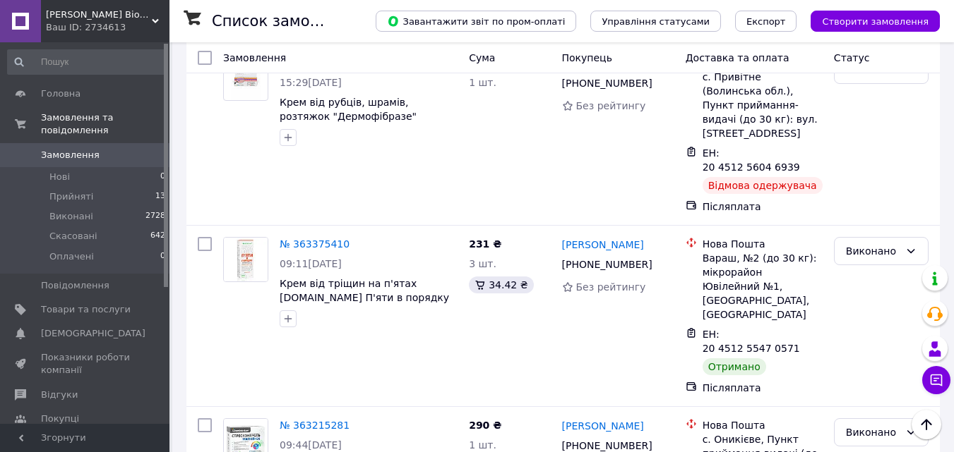
scroll to position [8471, 0]
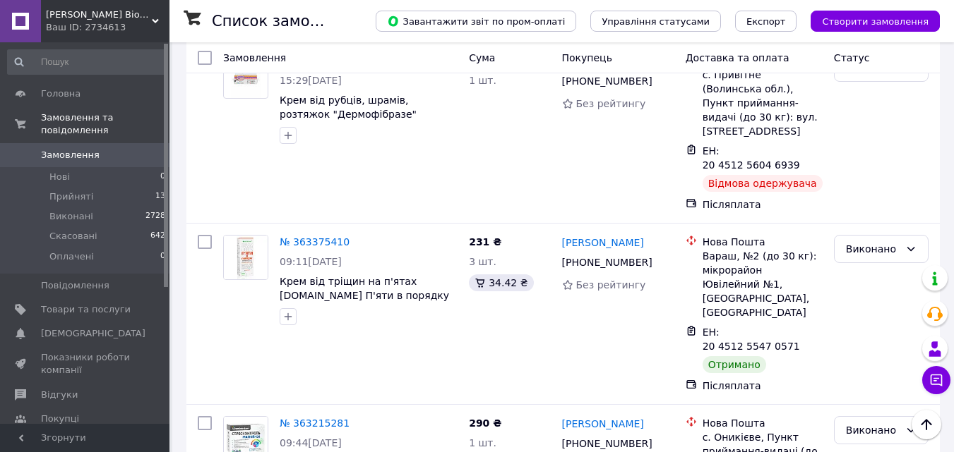
click at [874, 197] on li "Виконано" at bounding box center [880, 199] width 93 height 25
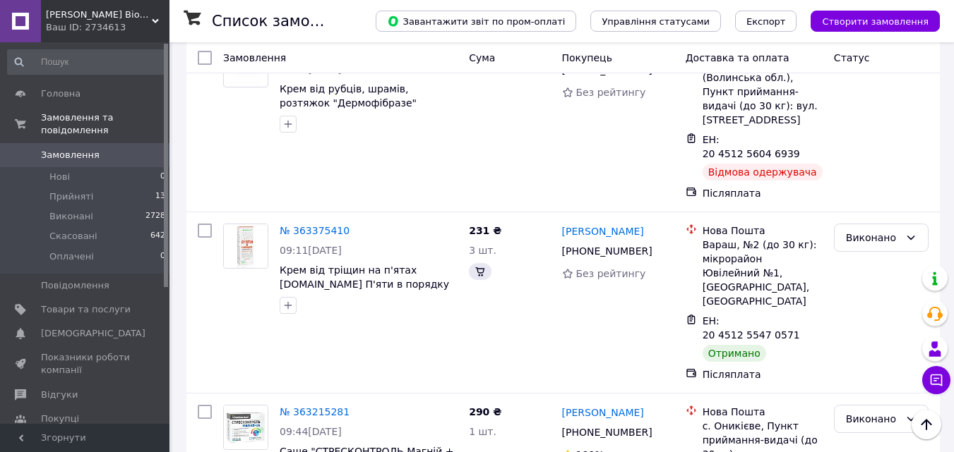
scroll to position [8460, 0]
